Goal: Information Seeking & Learning: Learn about a topic

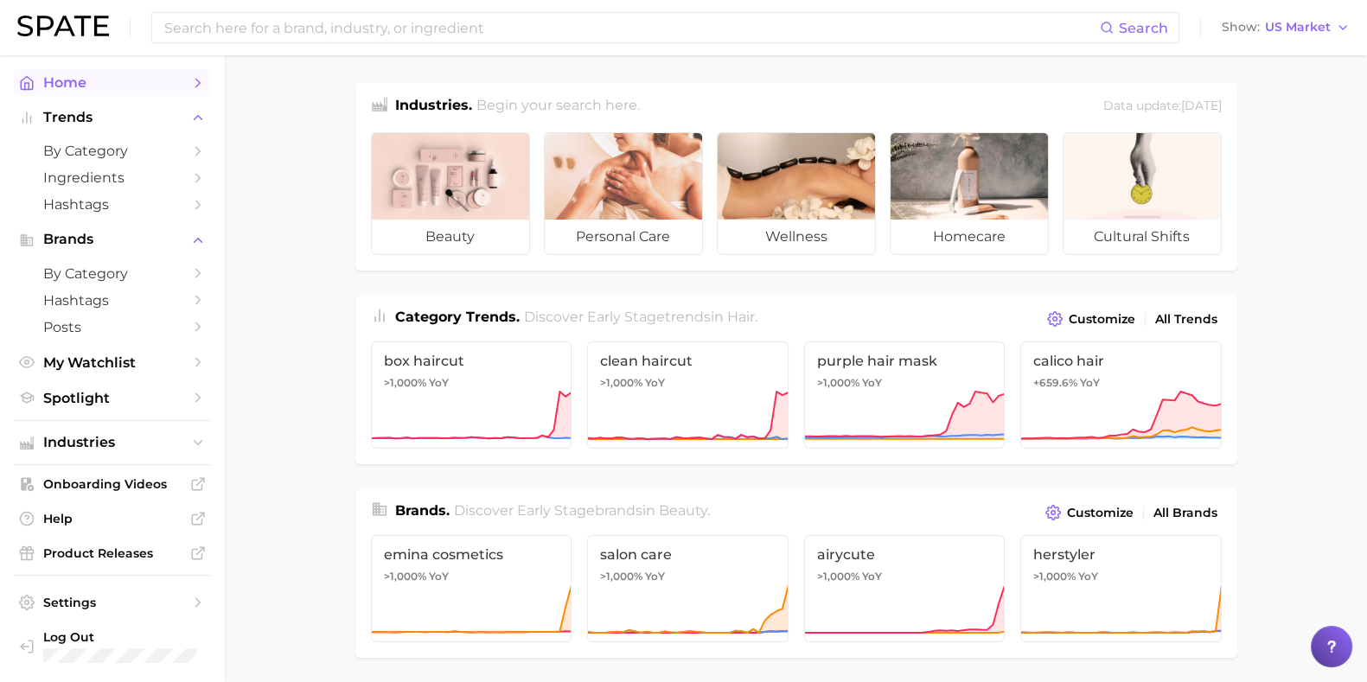
click at [86, 87] on span "Home" at bounding box center [112, 82] width 138 height 16
click at [42, 99] on ul "Home Trends by Category Ingredients Hashtags Brands by Category Hashtags Posts …" at bounding box center [112, 240] width 197 height 342
click at [422, 43] on div "Search Show US Market" at bounding box center [683, 27] width 1332 height 55
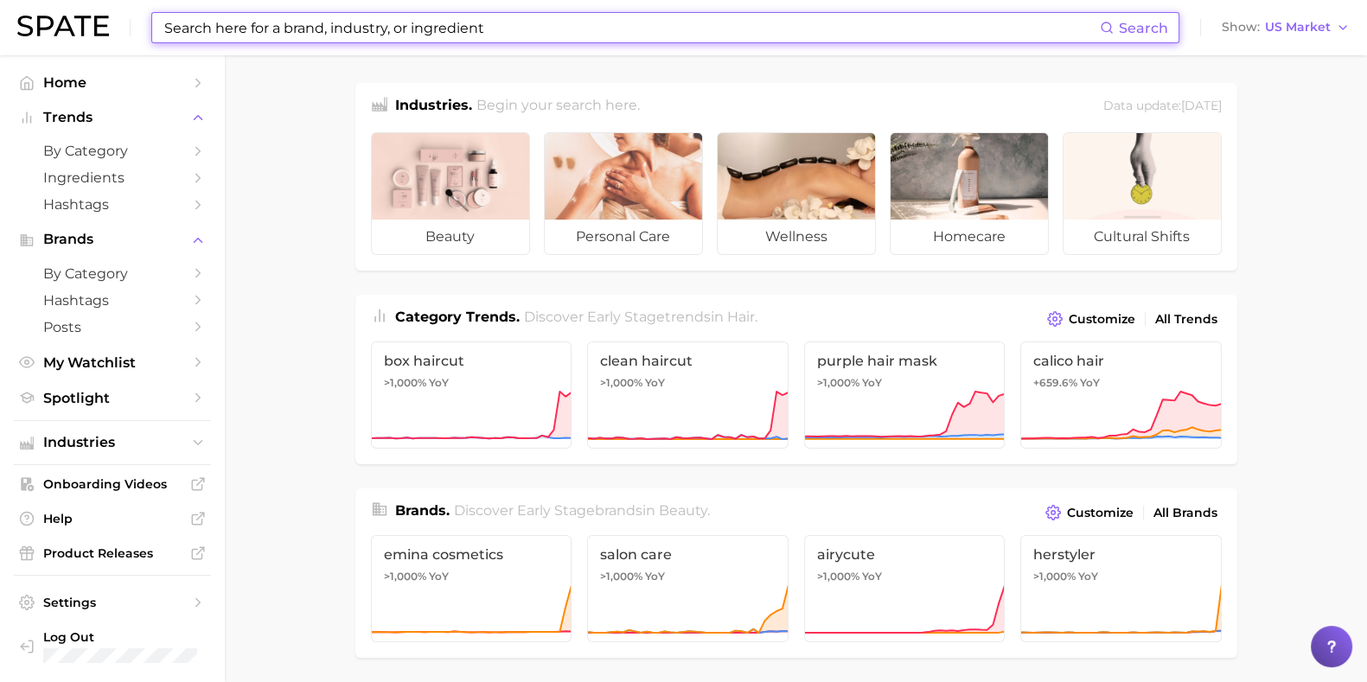
click at [423, 30] on input at bounding box center [631, 27] width 937 height 29
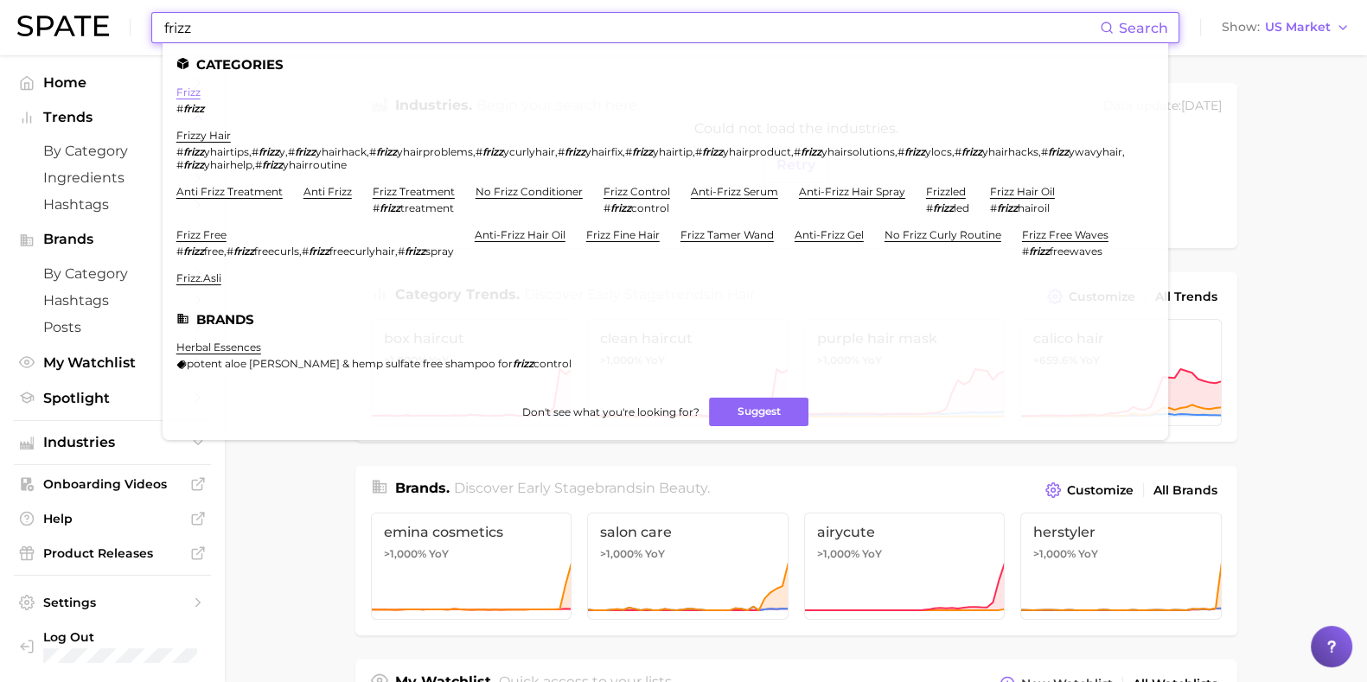
type input "frizz"
click at [190, 96] on link "frizz" at bounding box center [188, 92] width 24 height 13
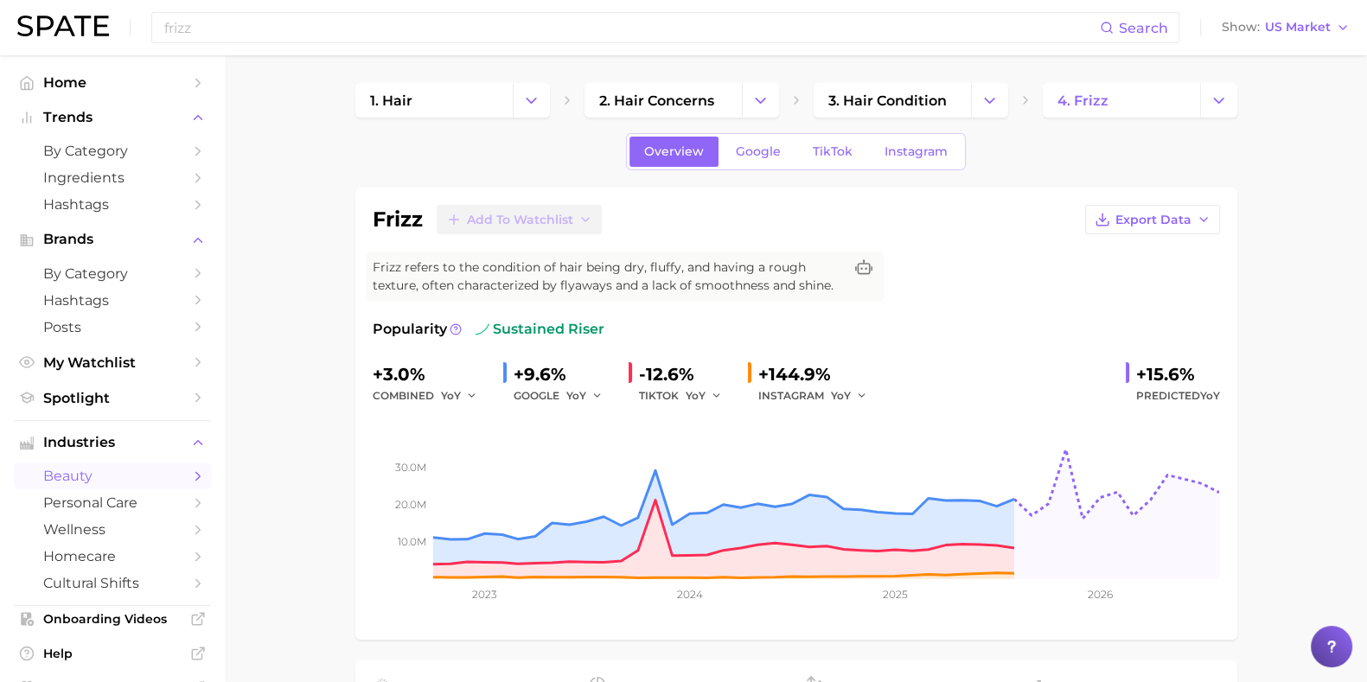
drag, startPoint x: 353, startPoint y: 568, endPoint x: 327, endPoint y: 560, distance: 27.1
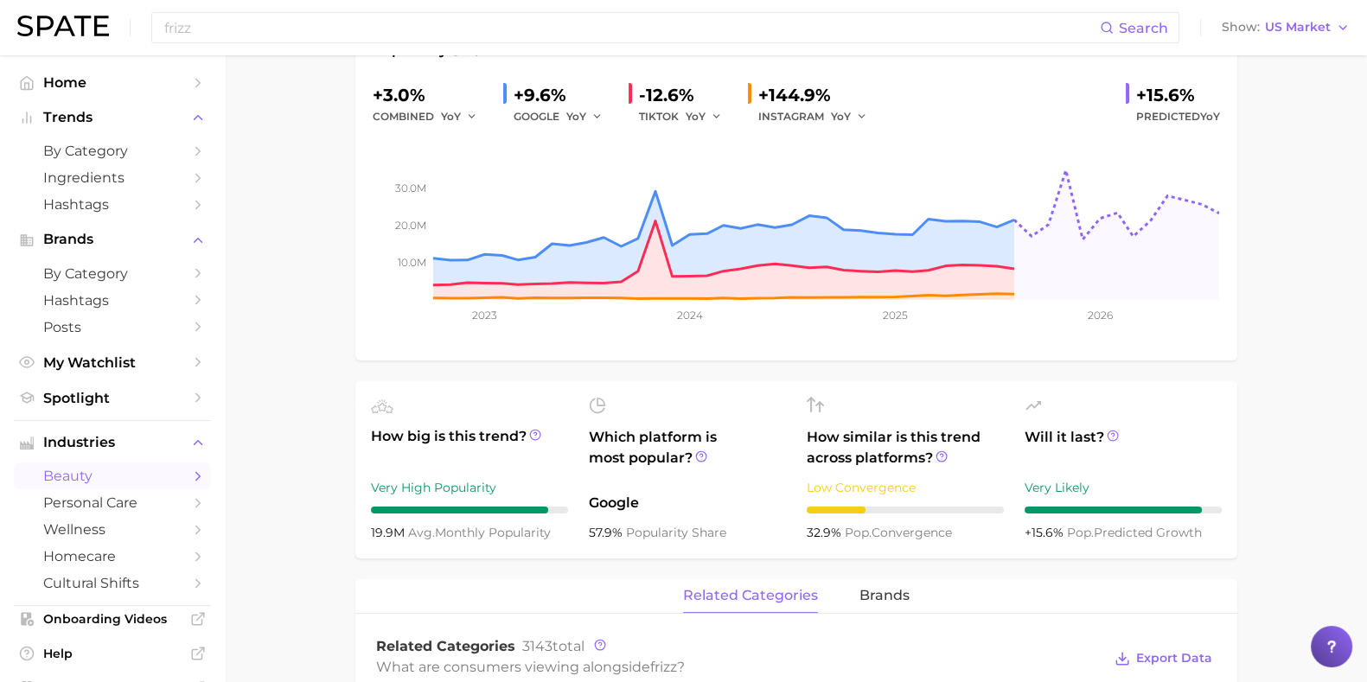
scroll to position [107, 0]
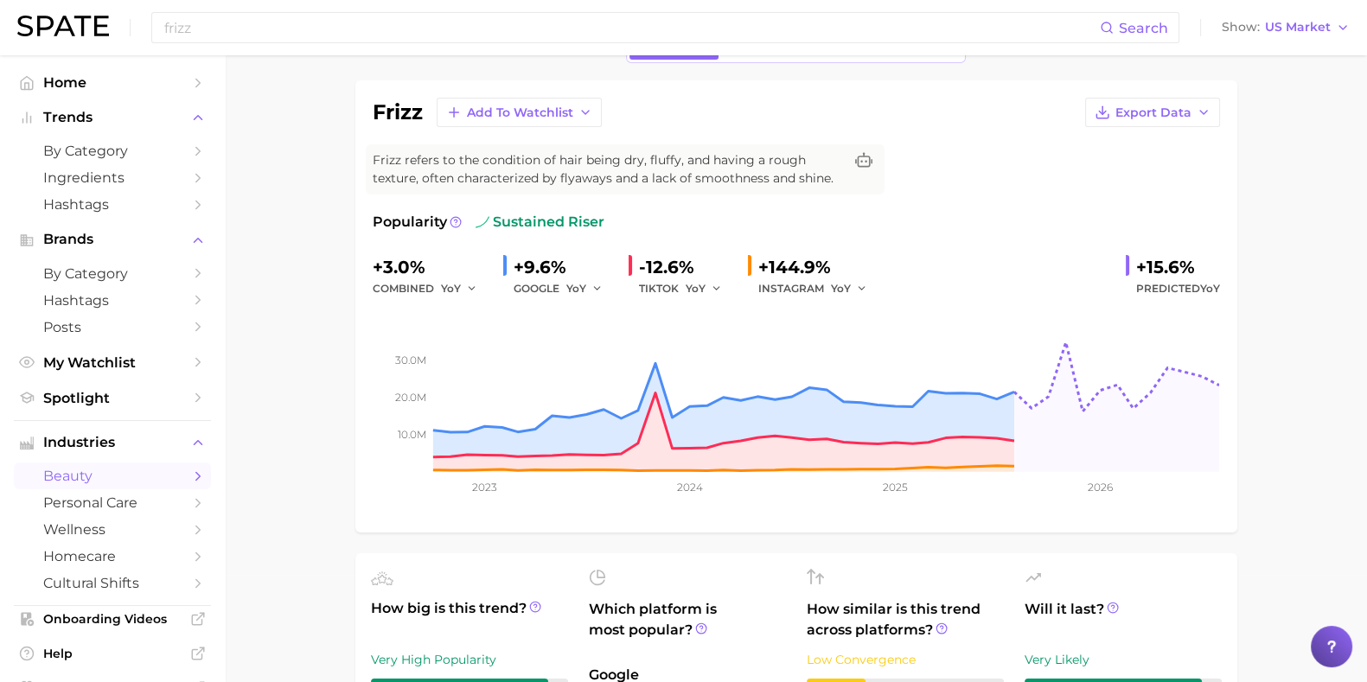
click at [823, 284] on div "INSTAGRAM YoY" at bounding box center [818, 288] width 121 height 21
click at [843, 283] on span "YoY" at bounding box center [841, 288] width 20 height 15
drag, startPoint x: 1249, startPoint y: 495, endPoint x: 1311, endPoint y: 490, distance: 62.5
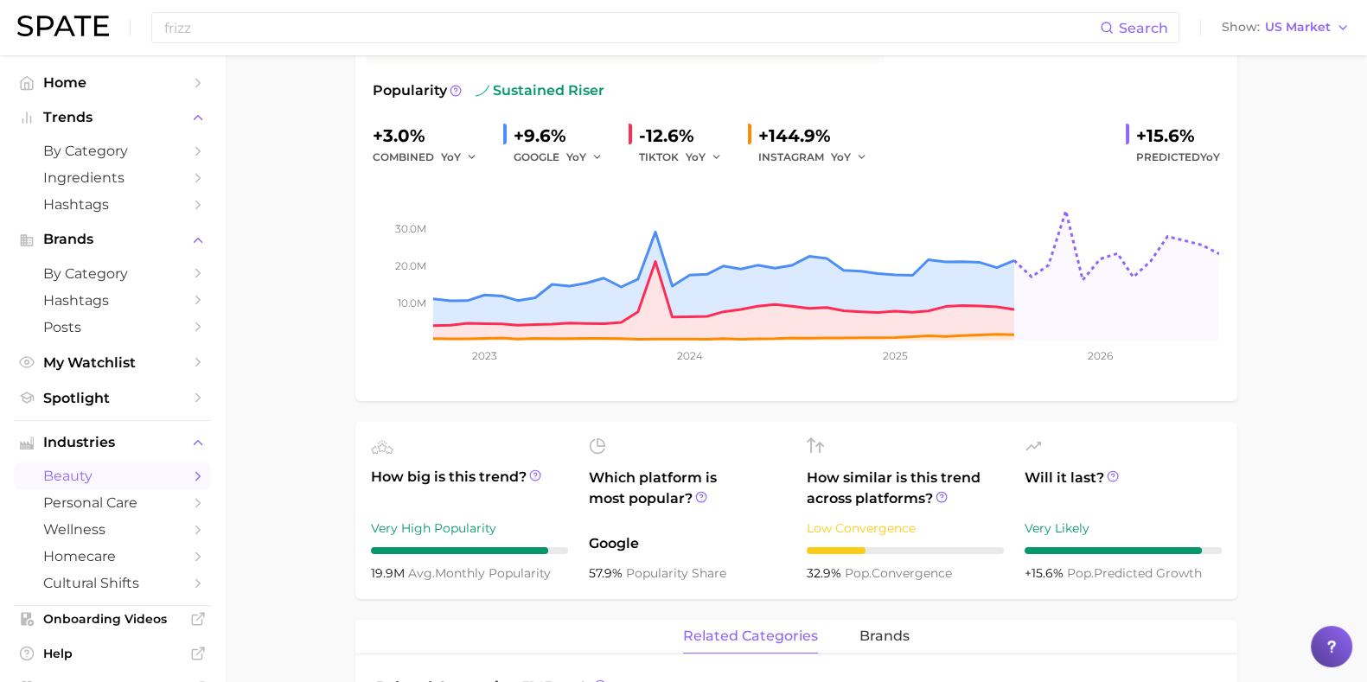
scroll to position [215, 0]
